Goal: Check status: Check status

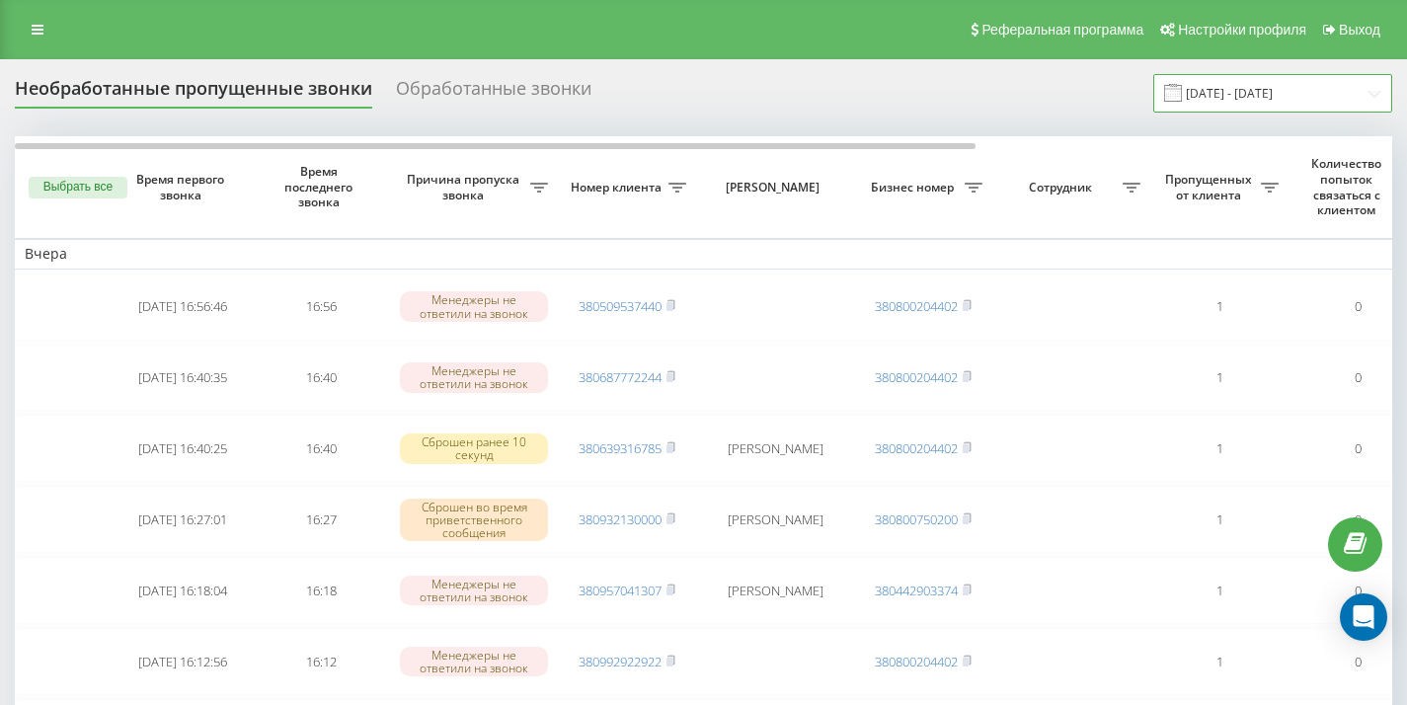
click at [1281, 99] on input "19.08.2025 - 19.09.2025" at bounding box center [1272, 93] width 239 height 39
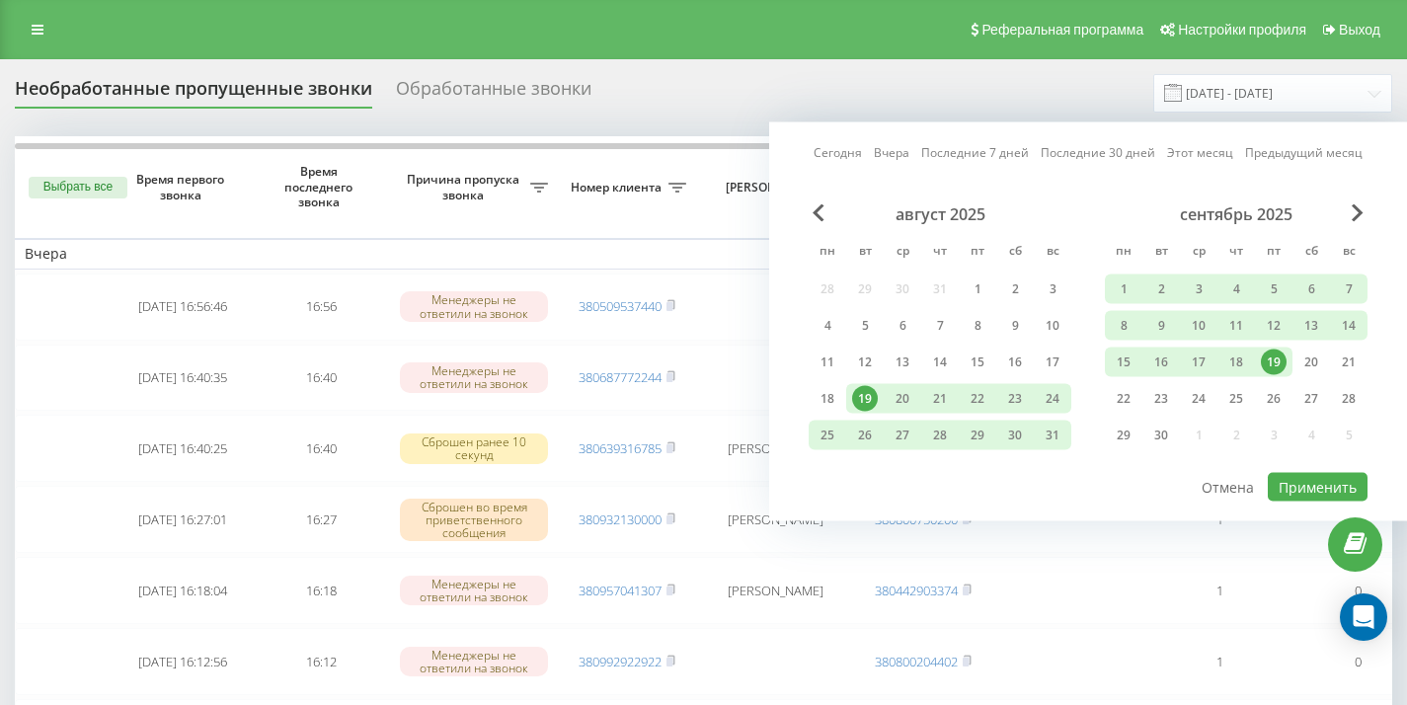
click at [1305, 361] on div "20" at bounding box center [1311, 362] width 26 height 26
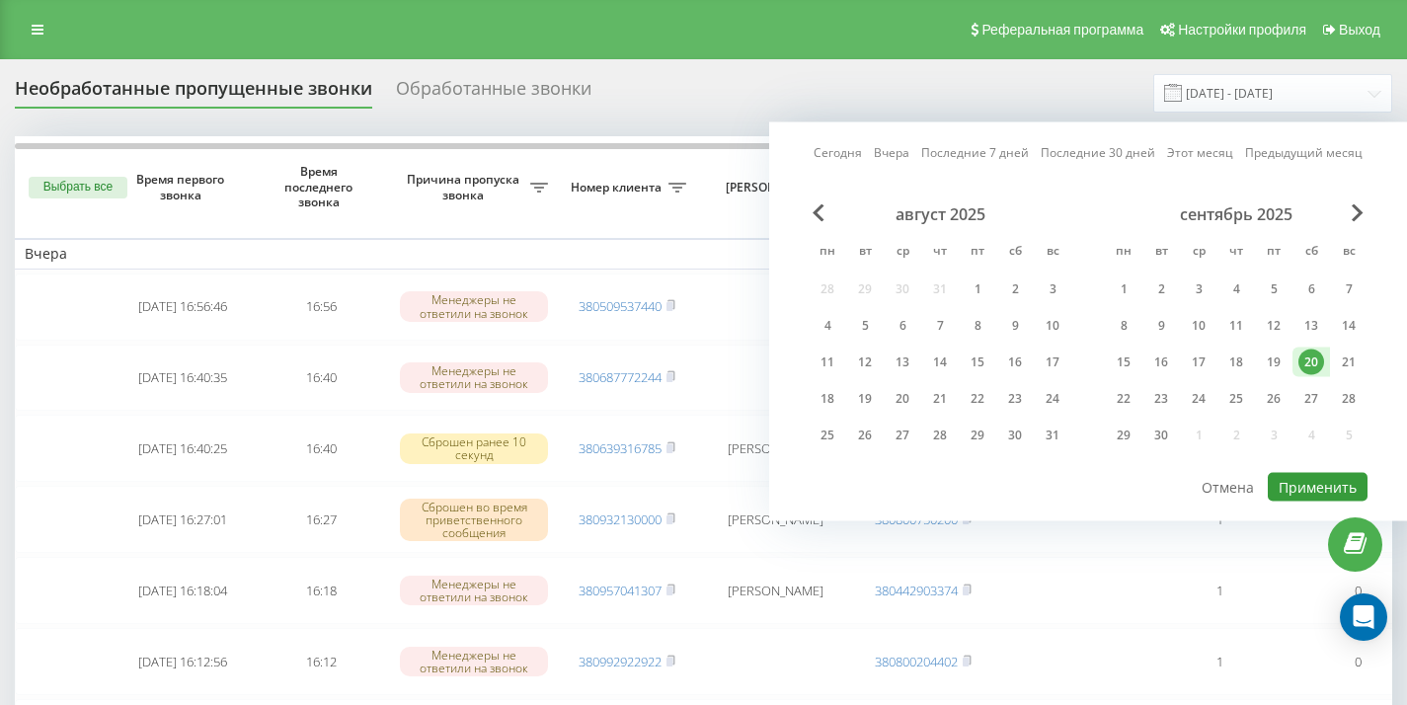
click at [1312, 492] on button "Применить" at bounding box center [1318, 487] width 100 height 29
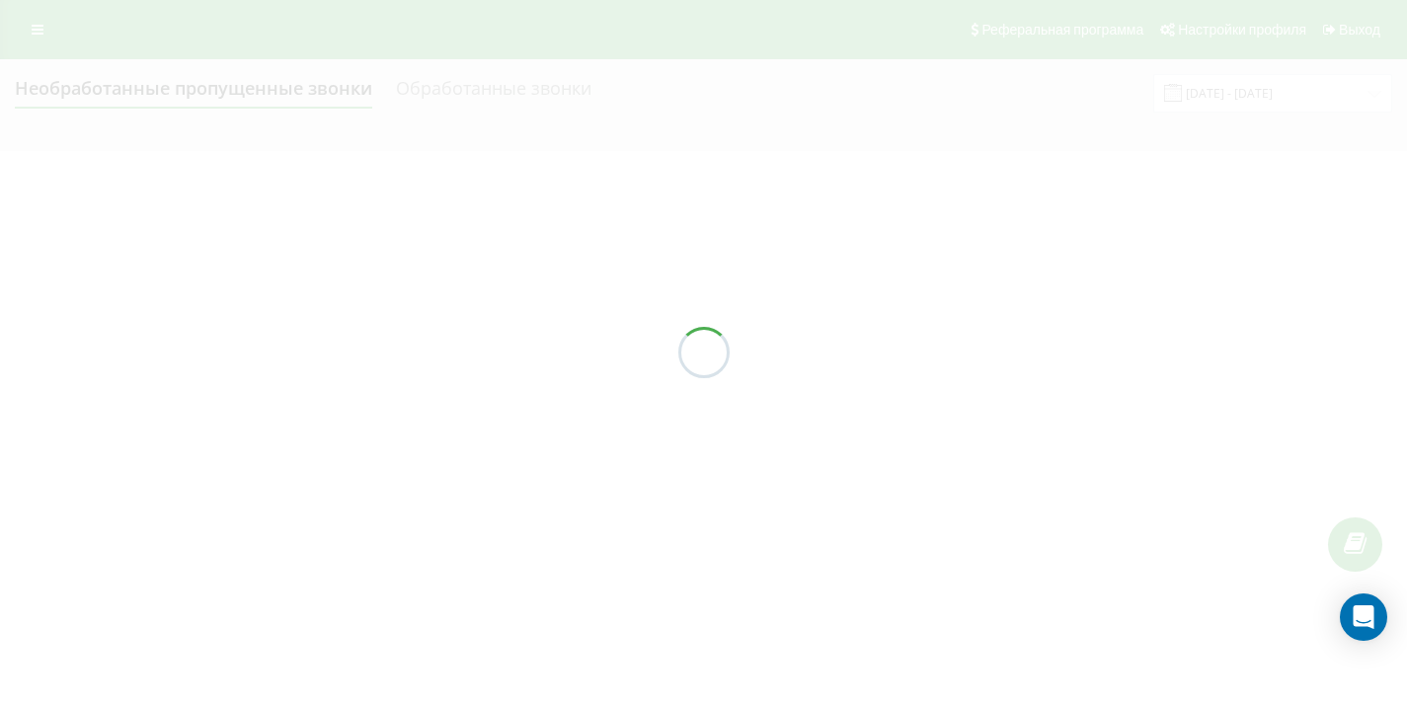
type input "[DATE] - [DATE]"
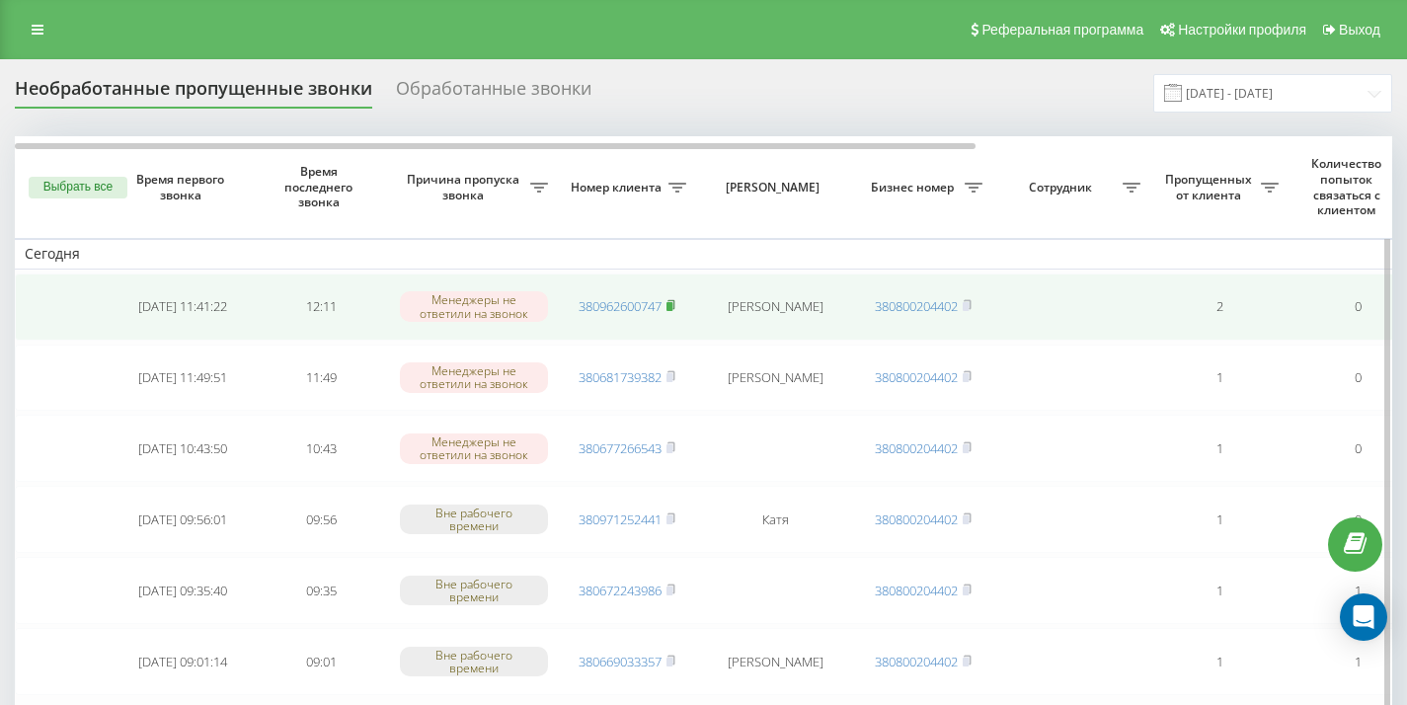
click at [672, 303] on rect at bounding box center [669, 306] width 6 height 9
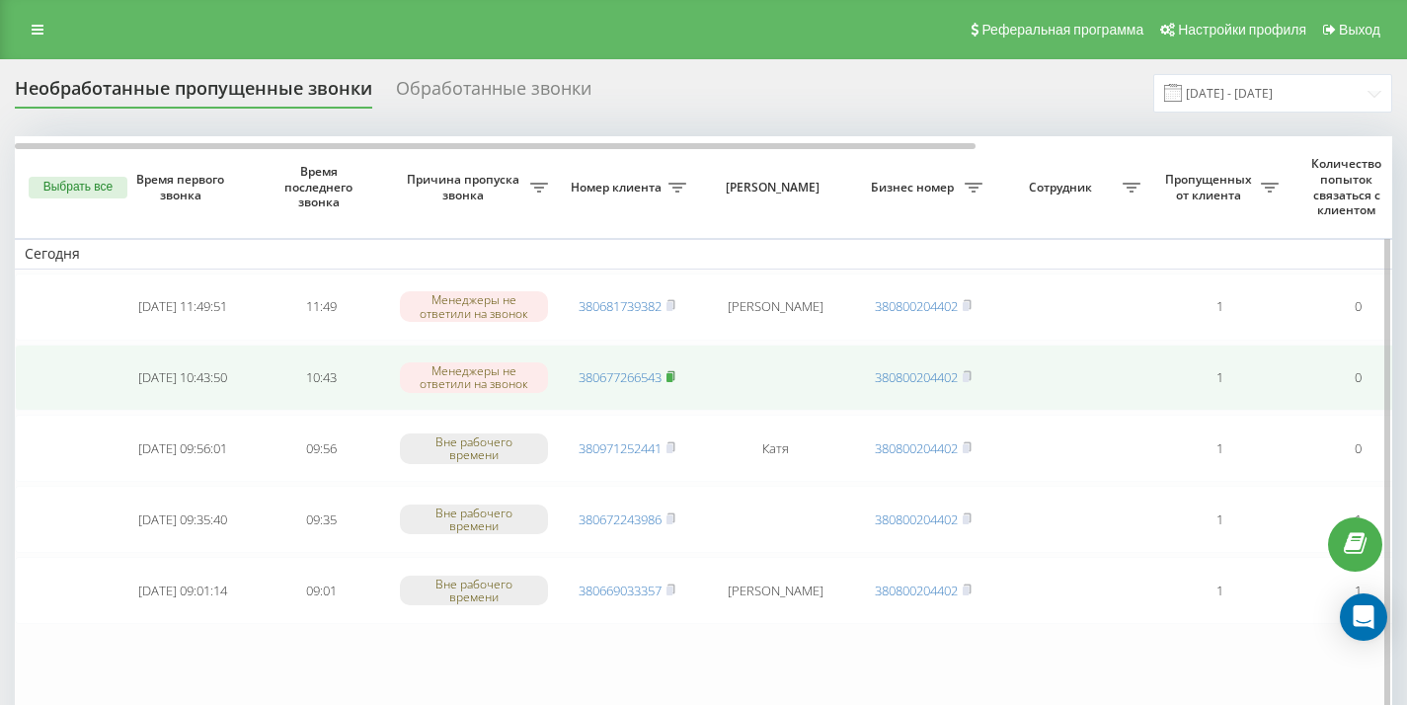
click at [672, 378] on rect at bounding box center [669, 377] width 6 height 9
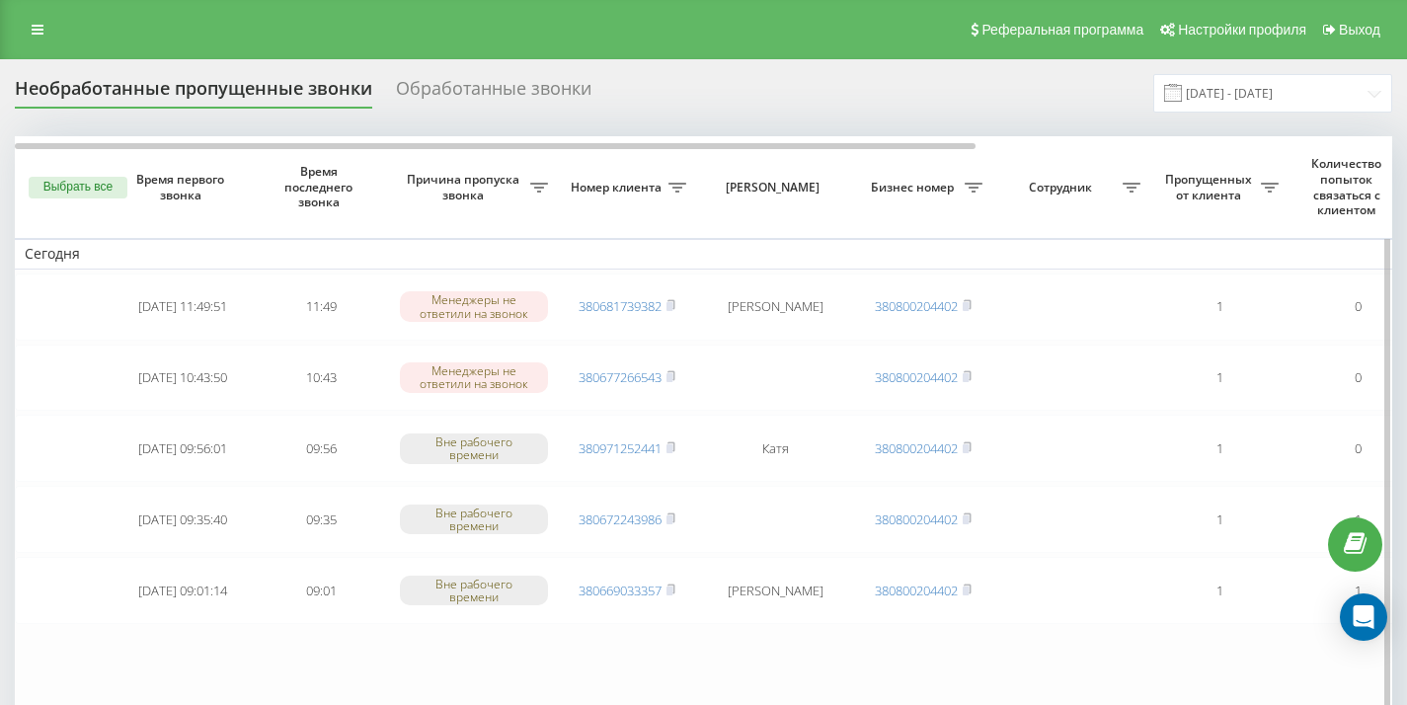
click at [672, 447] on rect at bounding box center [669, 448] width 6 height 9
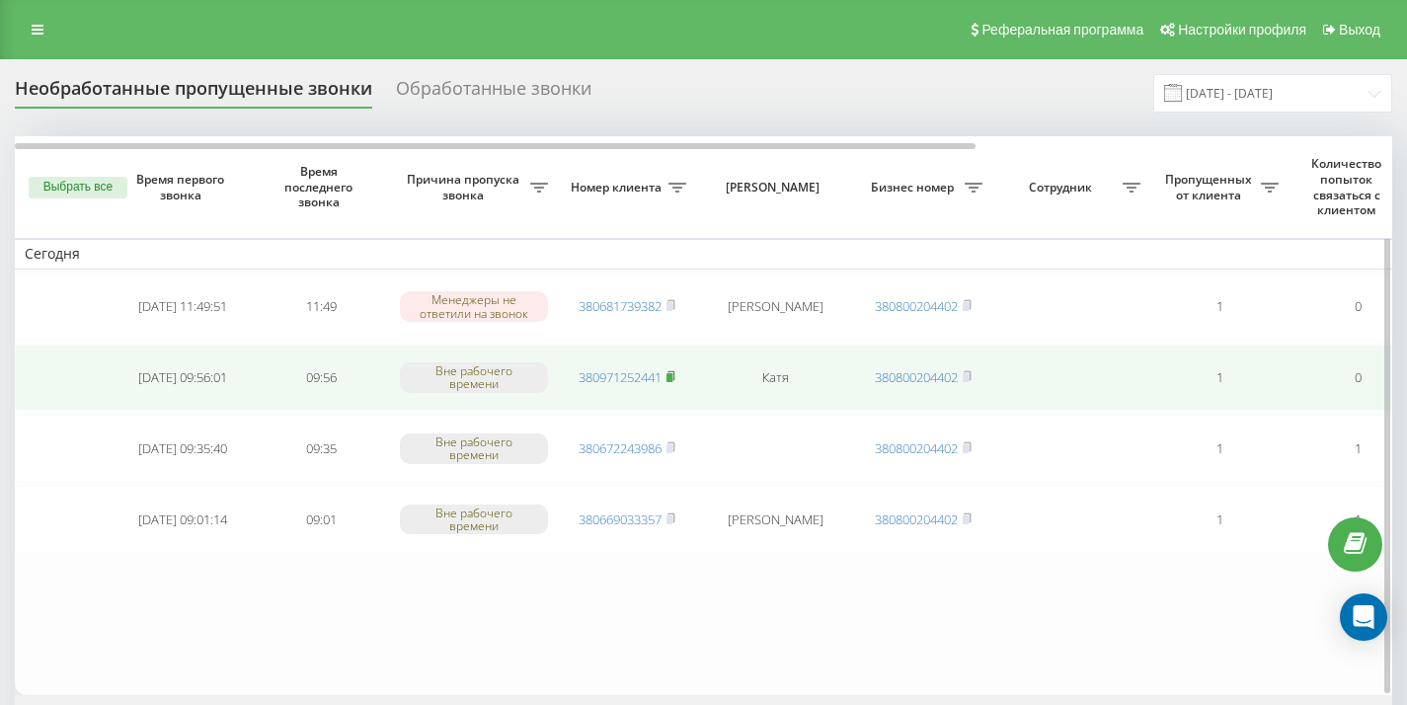
click at [670, 373] on rect at bounding box center [669, 377] width 6 height 9
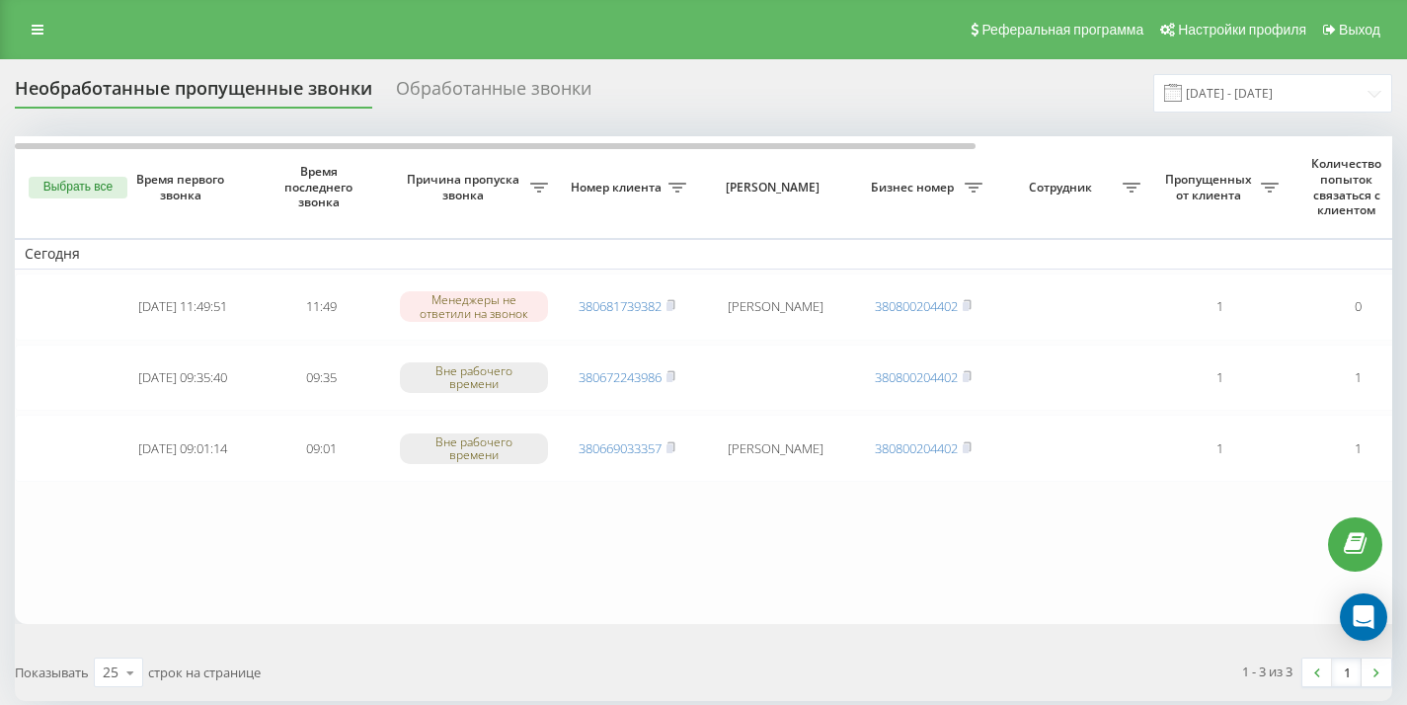
click at [674, 303] on icon at bounding box center [670, 304] width 7 height 9
